Goal: Find specific page/section

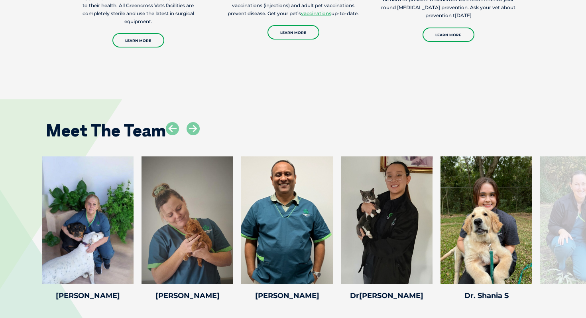
scroll to position [1159, 0]
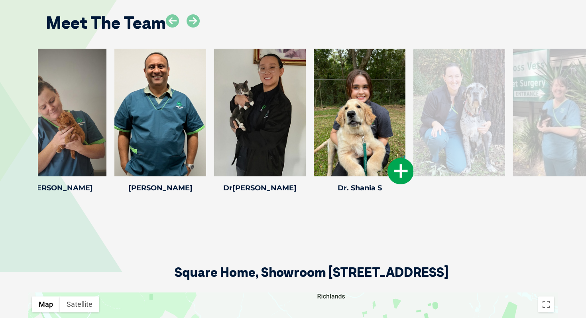
drag, startPoint x: 521, startPoint y: 114, endPoint x: 322, endPoint y: 120, distance: 198.4
click at [322, 120] on div at bounding box center [360, 113] width 92 height 128
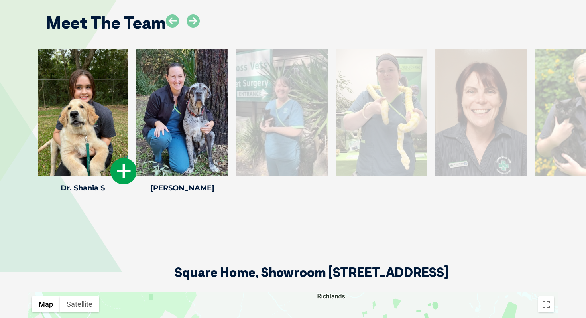
drag, startPoint x: 414, startPoint y: 126, endPoint x: 109, endPoint y: 139, distance: 305.1
click at [109, 139] on div at bounding box center [83, 113] width 92 height 128
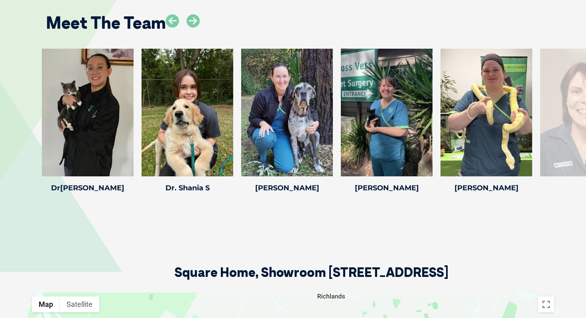
drag, startPoint x: 307, startPoint y: 122, endPoint x: 0, endPoint y: 105, distance: 307.7
click at [0, 105] on div "[PERSON_NAME] [PERSON_NAME] Veterinary Nurse [PERSON_NAME] has been in the nurs…" at bounding box center [293, 122] width 586 height 147
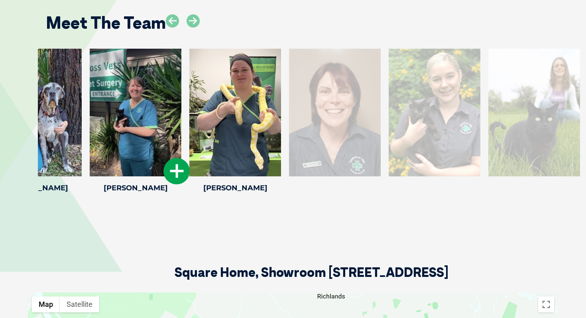
drag, startPoint x: 361, startPoint y: 97, endPoint x: 109, endPoint y: 106, distance: 252.7
click at [109, 106] on div at bounding box center [136, 113] width 92 height 128
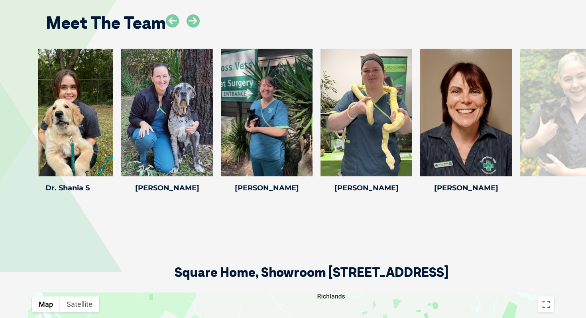
drag, startPoint x: 362, startPoint y: 103, endPoint x: 0, endPoint y: 135, distance: 363.2
click at [0, 135] on div "[PERSON_NAME] [PERSON_NAME] Veterinary Nurse [PERSON_NAME] has been in the nurs…" at bounding box center [293, 122] width 586 height 147
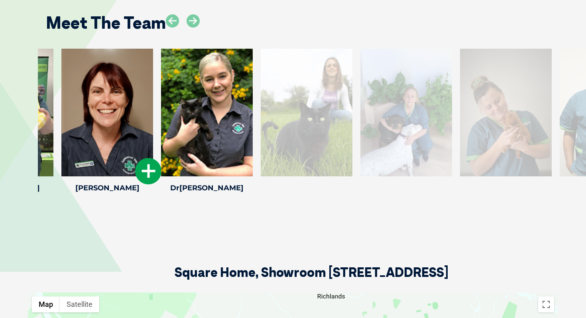
drag, startPoint x: 339, startPoint y: 105, endPoint x: 42, endPoint y: 130, distance: 297.5
click at [57, 130] on div "[PERSON_NAME] [PERSON_NAME] graduated from the [GEOGRAPHIC_DATA] in 1[DATE][PER…" at bounding box center [107, 122] width 100 height 147
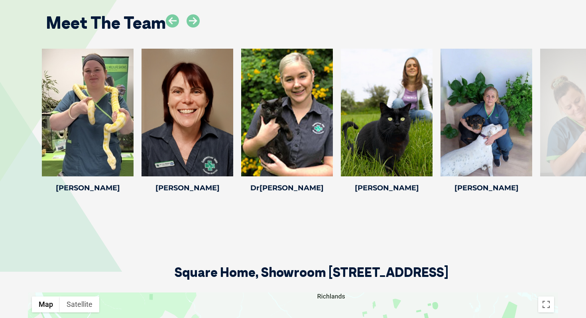
drag, startPoint x: 406, startPoint y: 116, endPoint x: 1, endPoint y: 152, distance: 407.0
click at [0, 152] on div "[PERSON_NAME] [PERSON_NAME] Veterinary Nurse [PERSON_NAME] has been in the nurs…" at bounding box center [293, 122] width 586 height 147
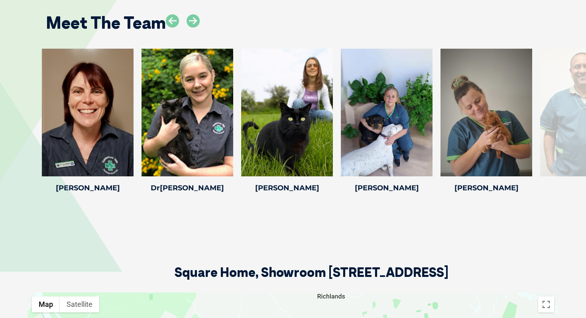
drag, startPoint x: 418, startPoint y: 125, endPoint x: 0, endPoint y: 173, distance: 420.8
click at [0, 173] on div "[PERSON_NAME] [PERSON_NAME] Veterinary Nurse [PERSON_NAME] has been in the nurs…" at bounding box center [293, 122] width 586 height 147
click at [460, 102] on div at bounding box center [487, 113] width 92 height 128
click at [533, 180] on icon at bounding box center [528, 171] width 26 height 26
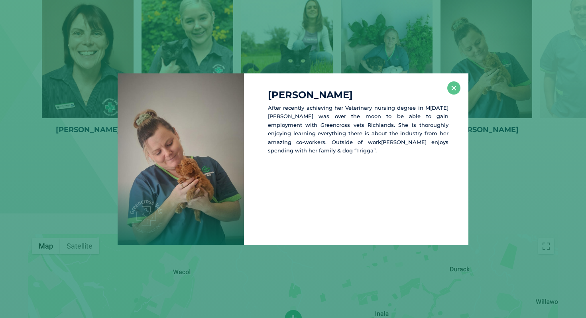
scroll to position [1218, 0]
